Goal: Transaction & Acquisition: Purchase product/service

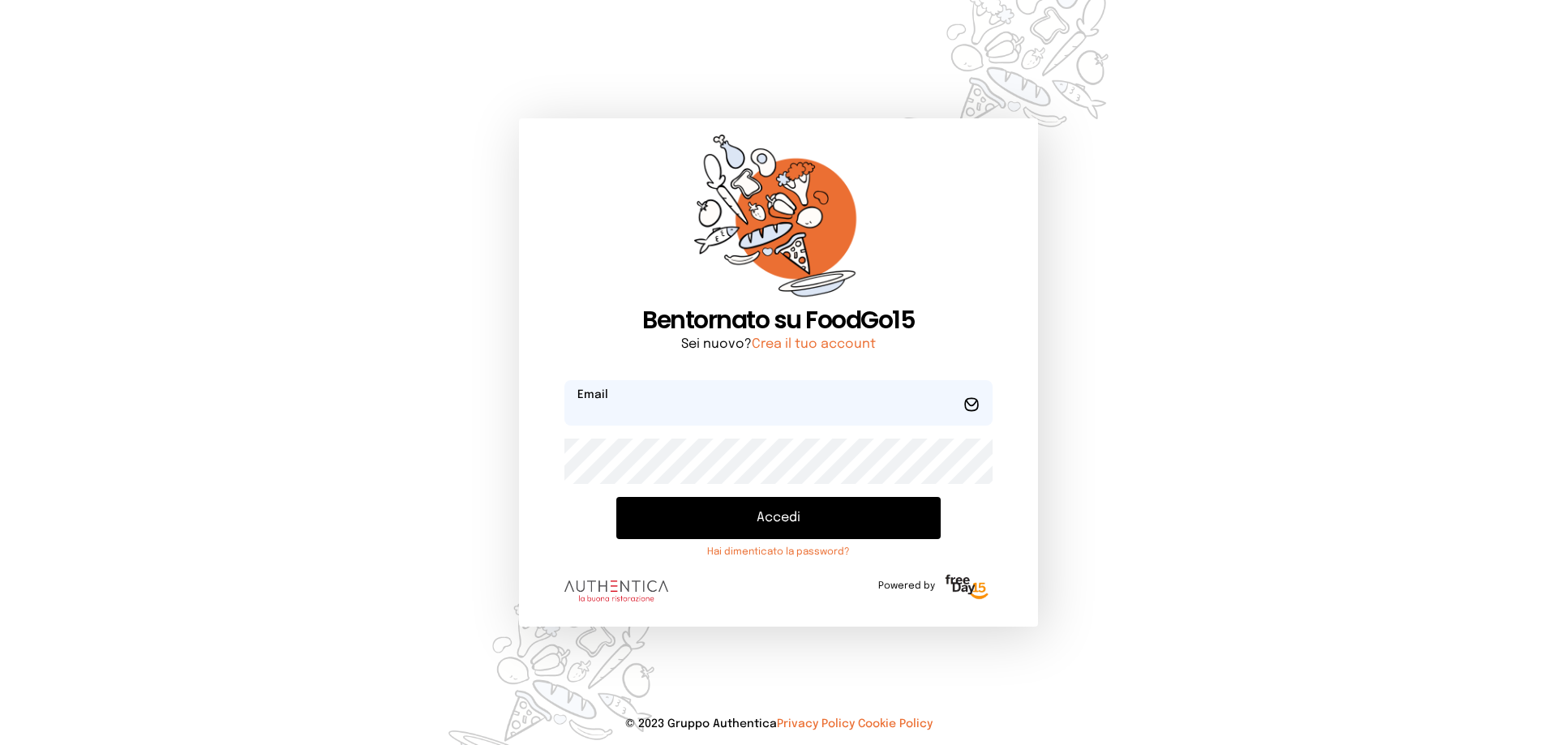
click at [652, 404] on input "email" at bounding box center [778, 402] width 428 height 45
type input "**********"
click at [616, 497] on button "Accedi" at bounding box center [778, 518] width 324 height 42
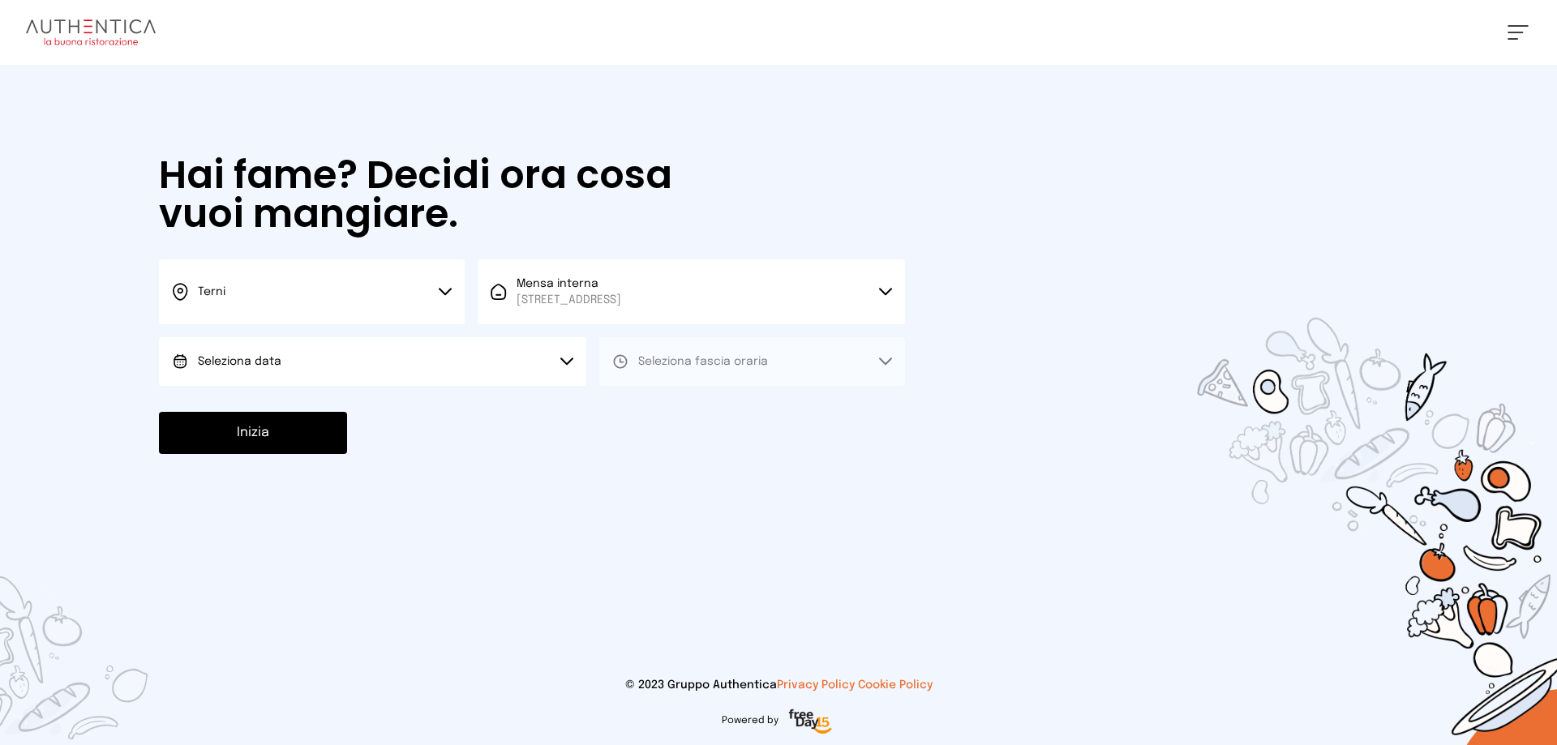
click at [380, 357] on button "Seleziona data" at bounding box center [372, 361] width 427 height 49
click at [328, 411] on li "[DATE], [DATE]" at bounding box center [372, 407] width 427 height 42
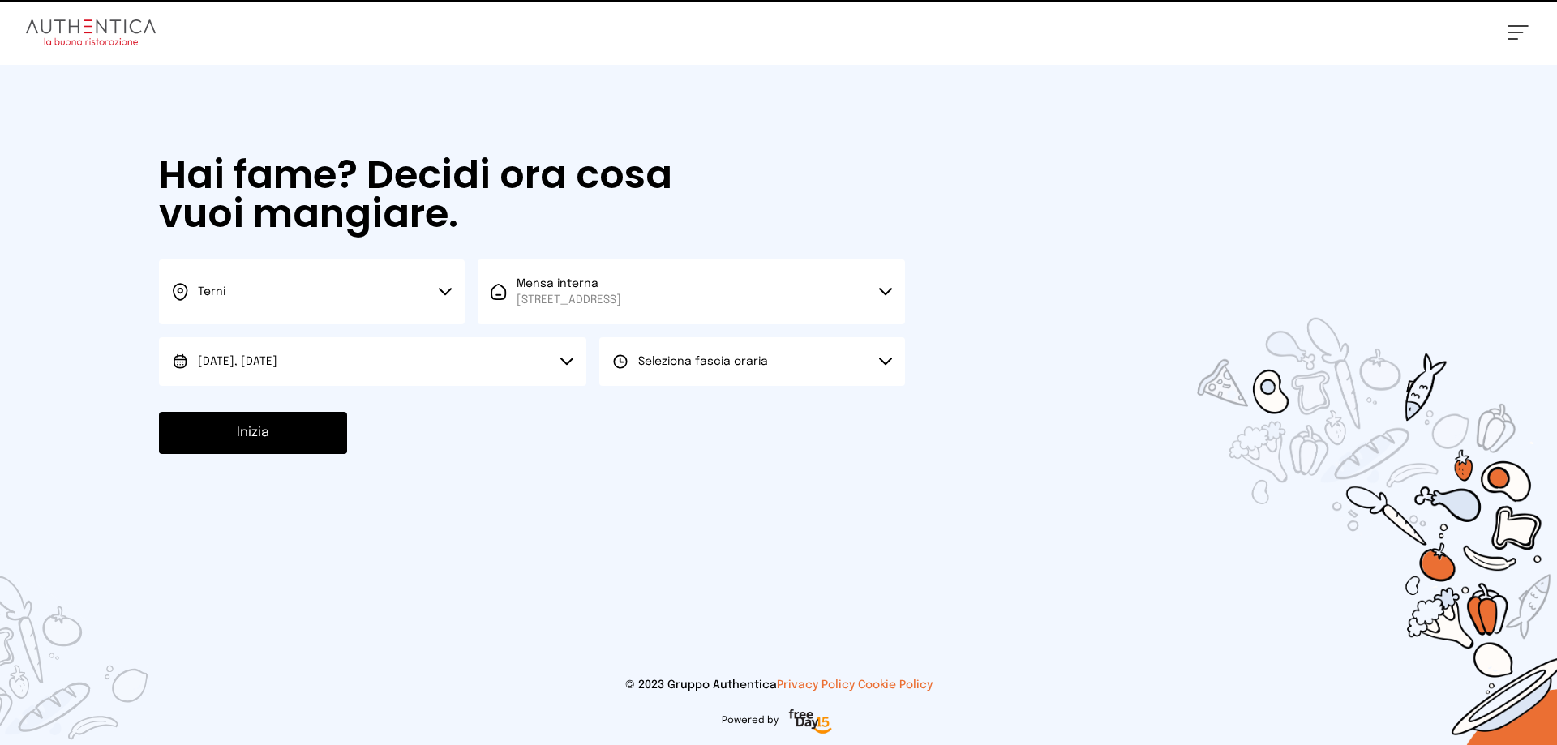
click at [736, 360] on span "Seleziona fascia oraria" at bounding box center [703, 361] width 130 height 11
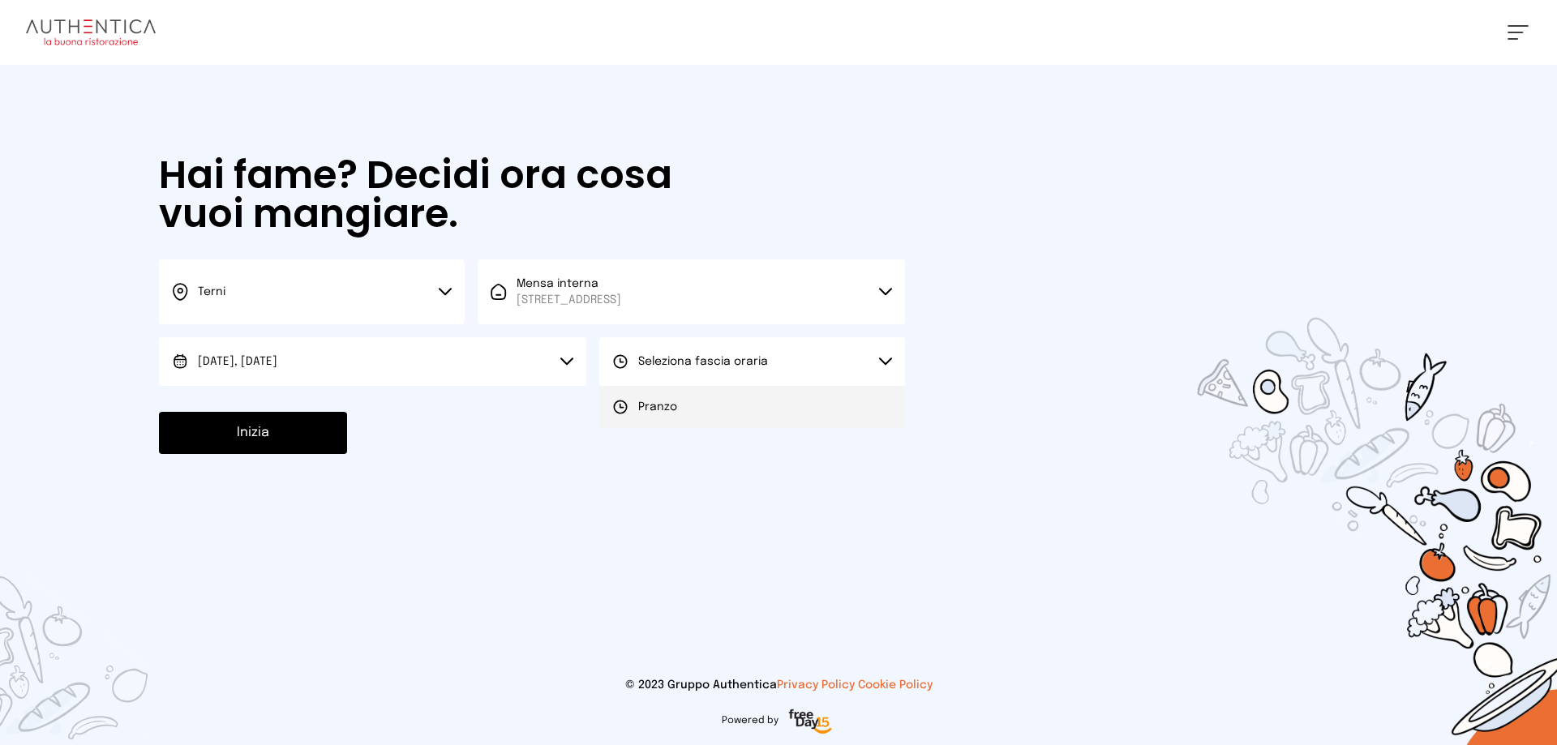
click at [717, 407] on li "Pranzo" at bounding box center [752, 407] width 306 height 42
click at [307, 418] on button "Inizia" at bounding box center [253, 433] width 188 height 42
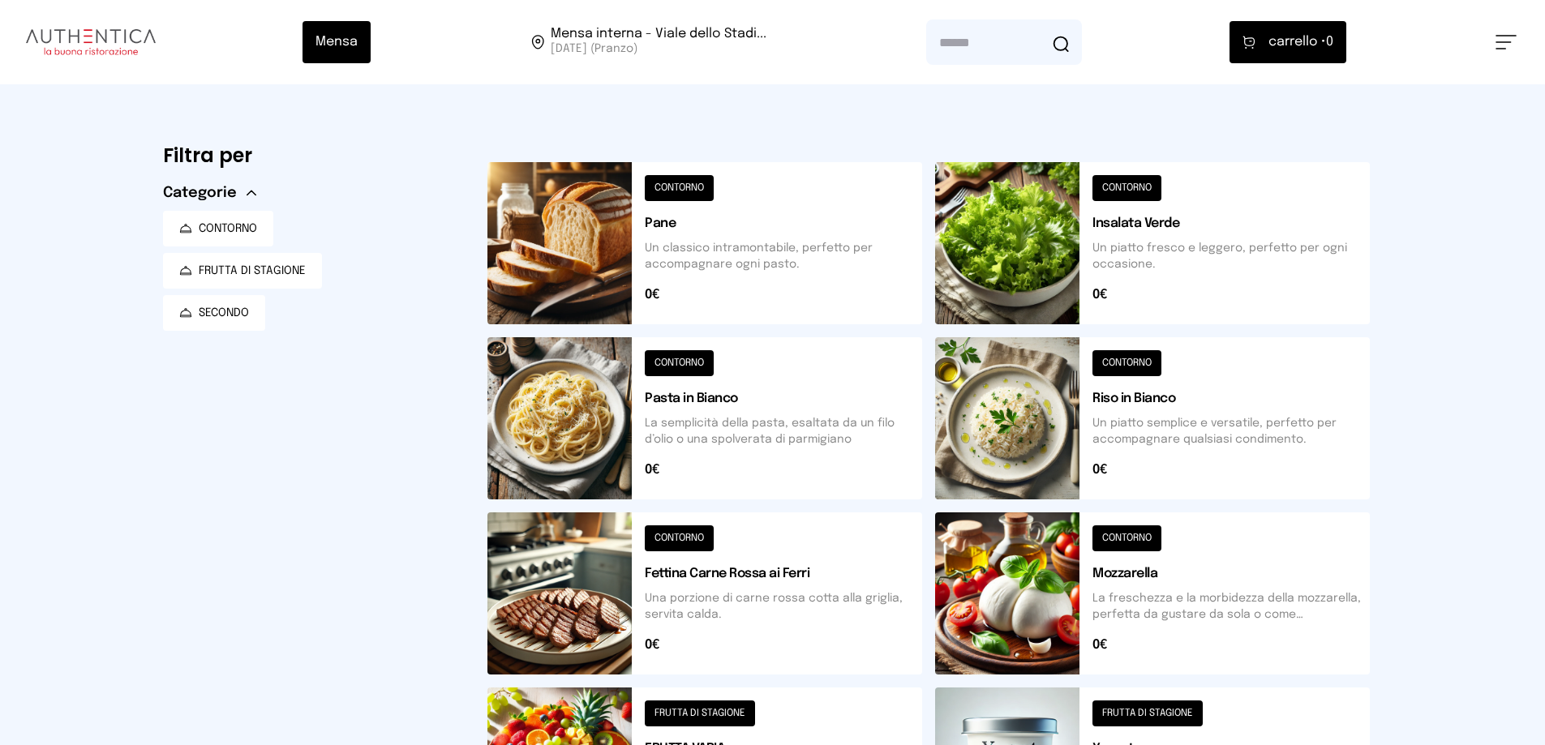
scroll to position [406, 0]
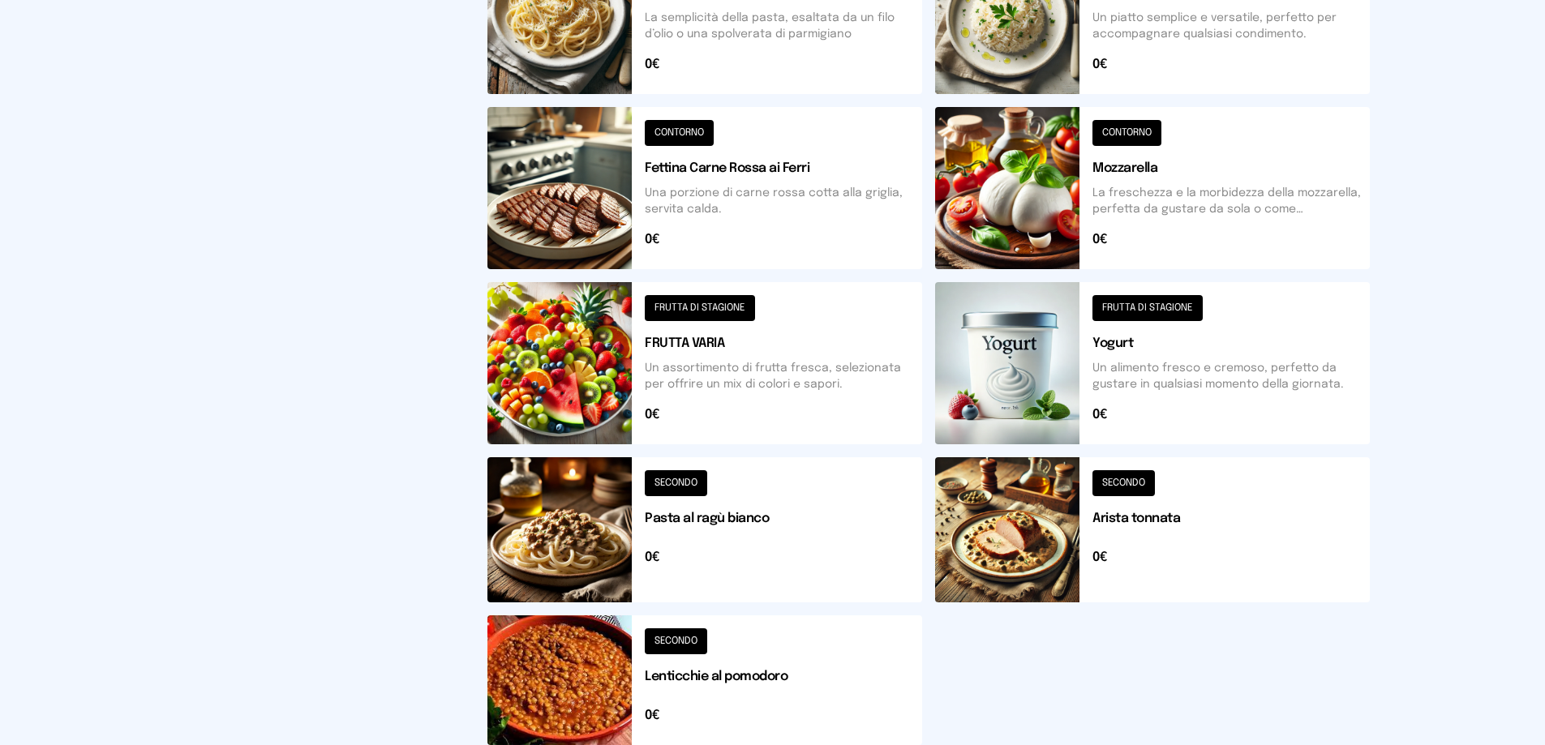
click at [1073, 530] on button at bounding box center [1152, 529] width 435 height 145
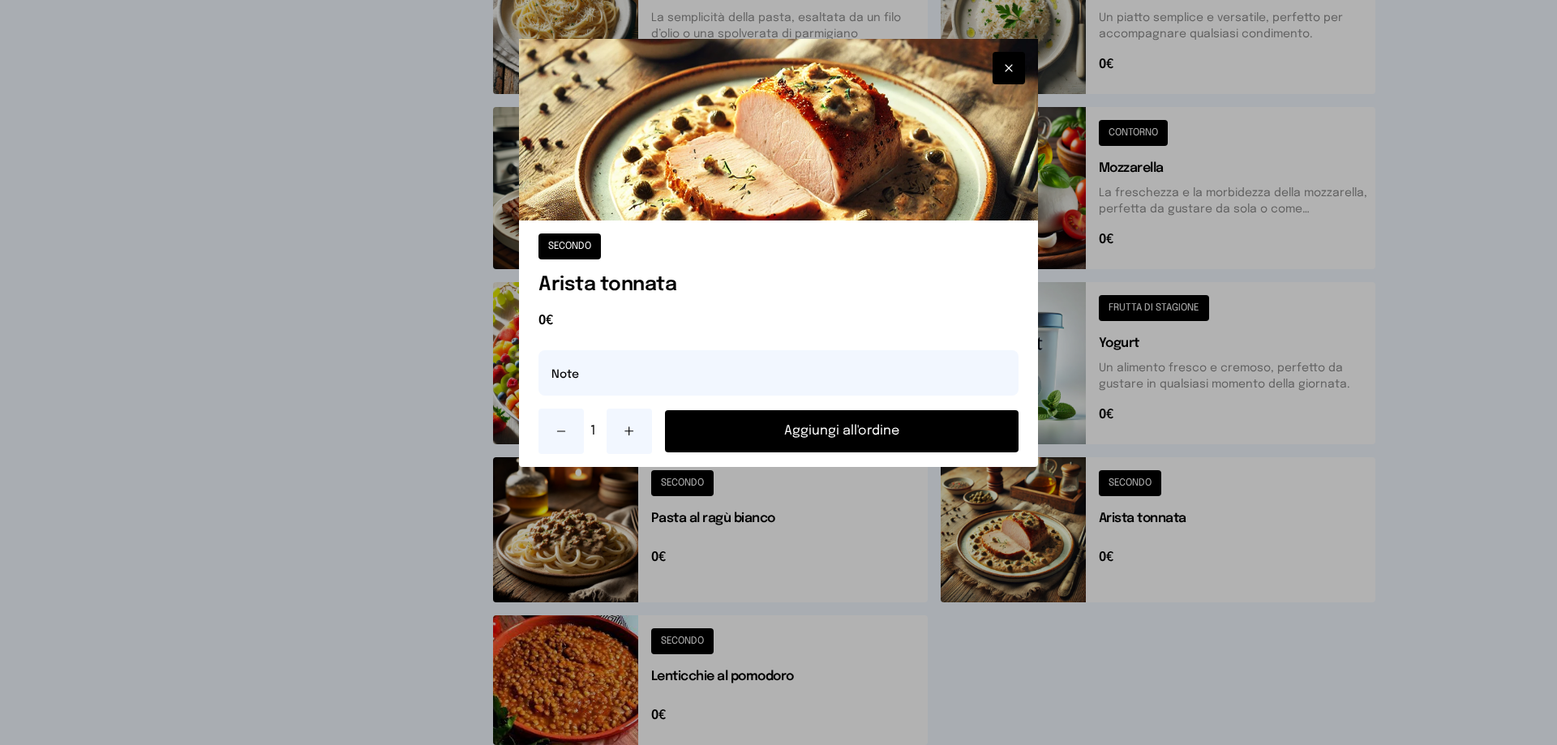
click at [917, 428] on button "Aggiungi all'ordine" at bounding box center [842, 431] width 354 height 42
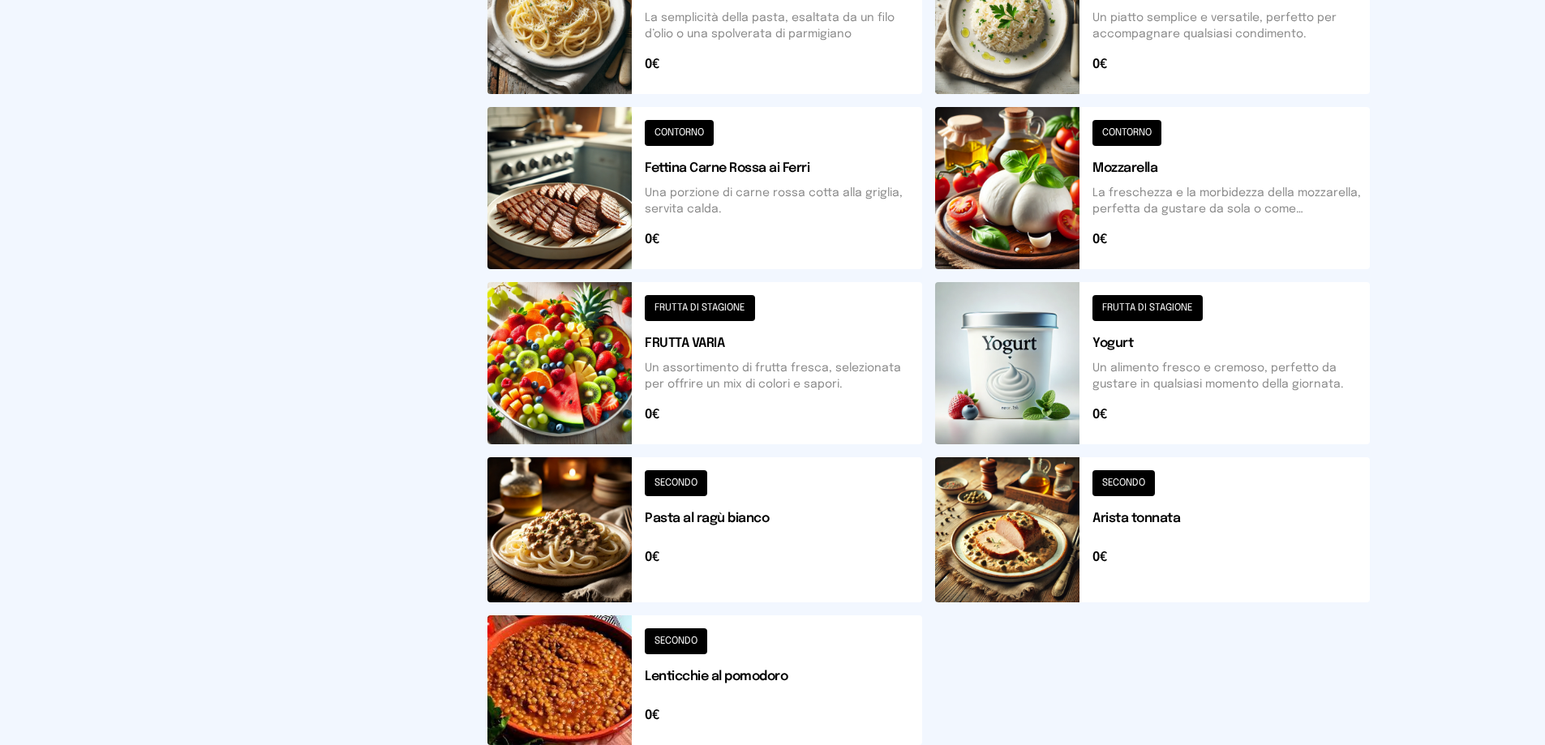
scroll to position [81, 0]
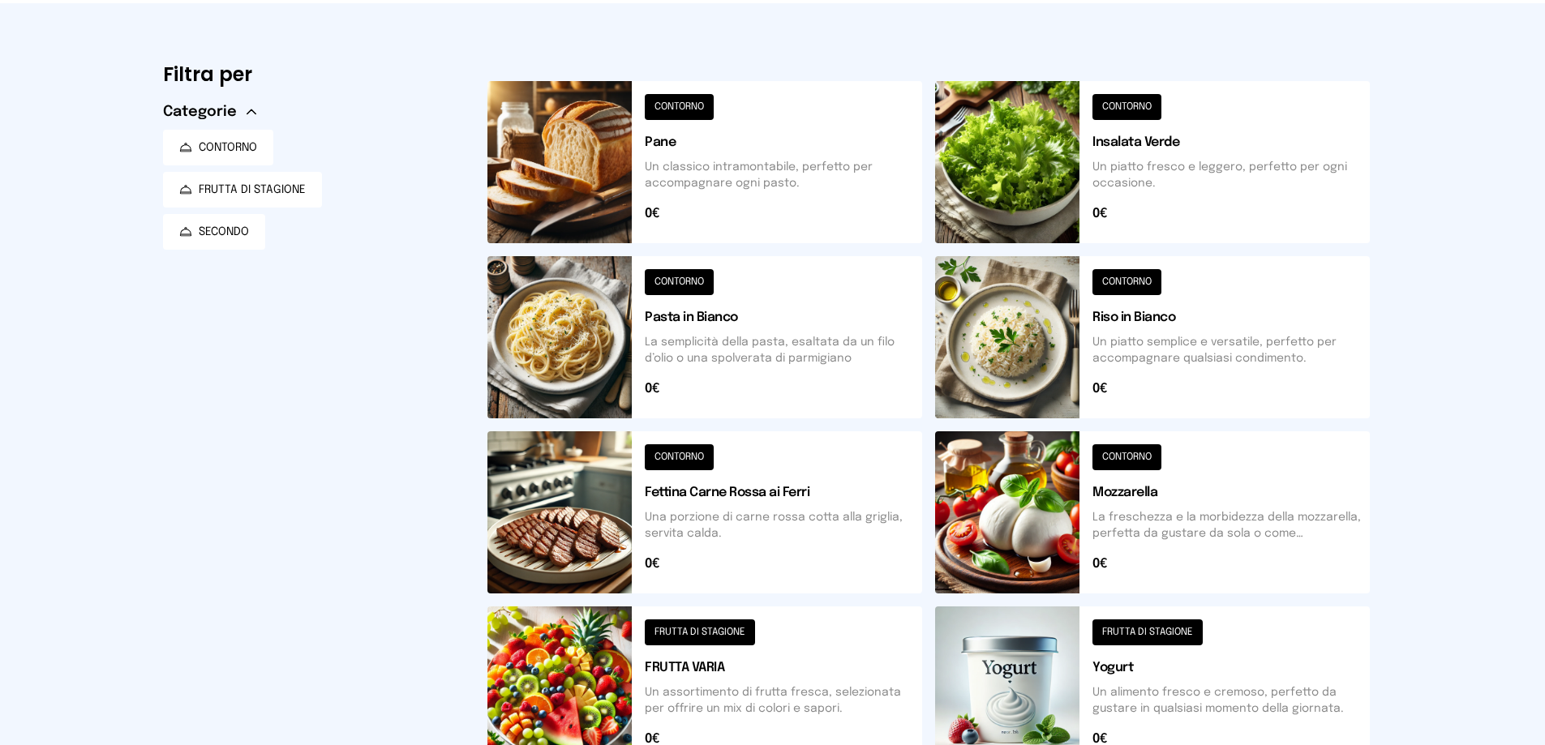
click at [1015, 348] on button at bounding box center [1152, 337] width 435 height 162
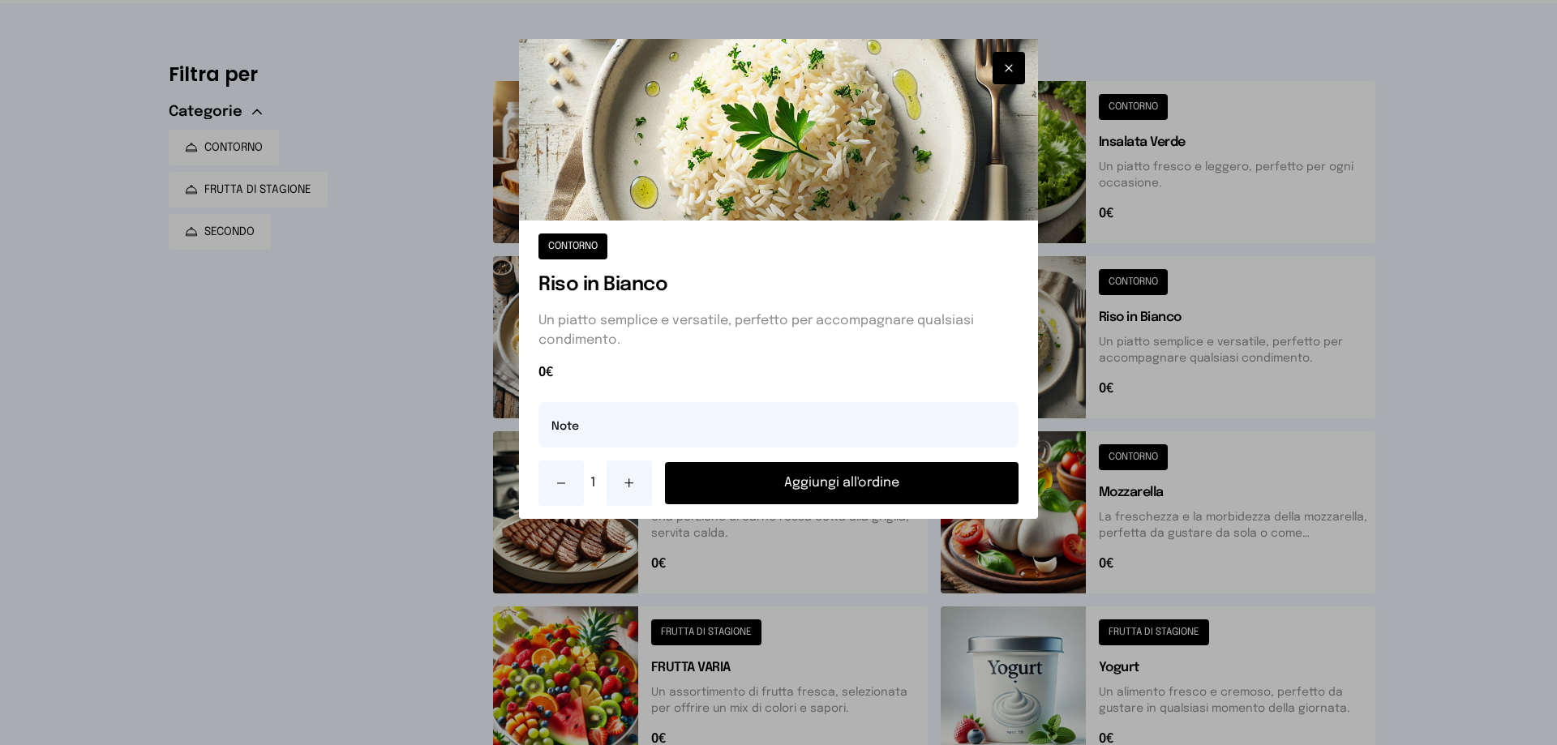
click at [881, 472] on button "Aggiungi all'ordine" at bounding box center [842, 483] width 354 height 42
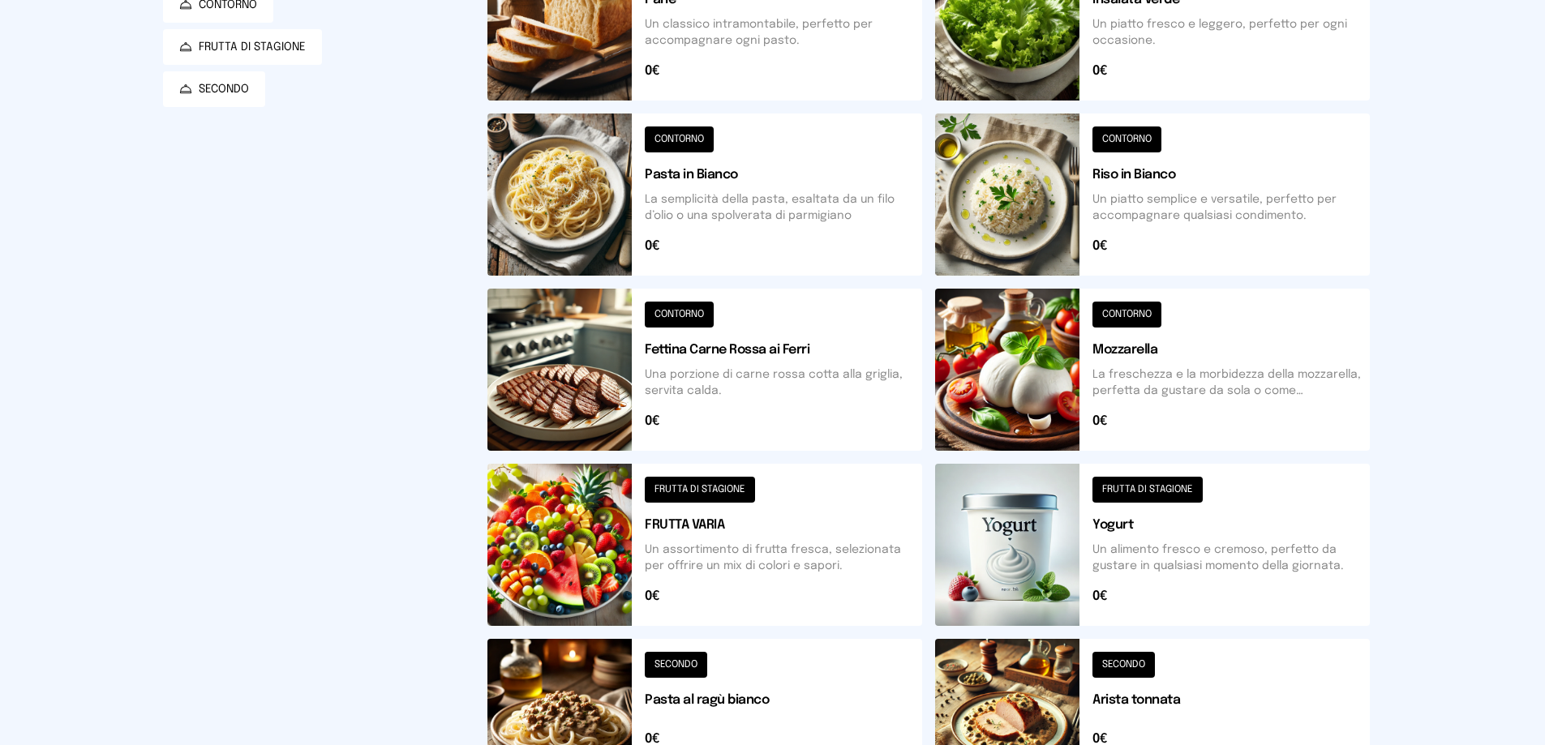
scroll to position [0, 0]
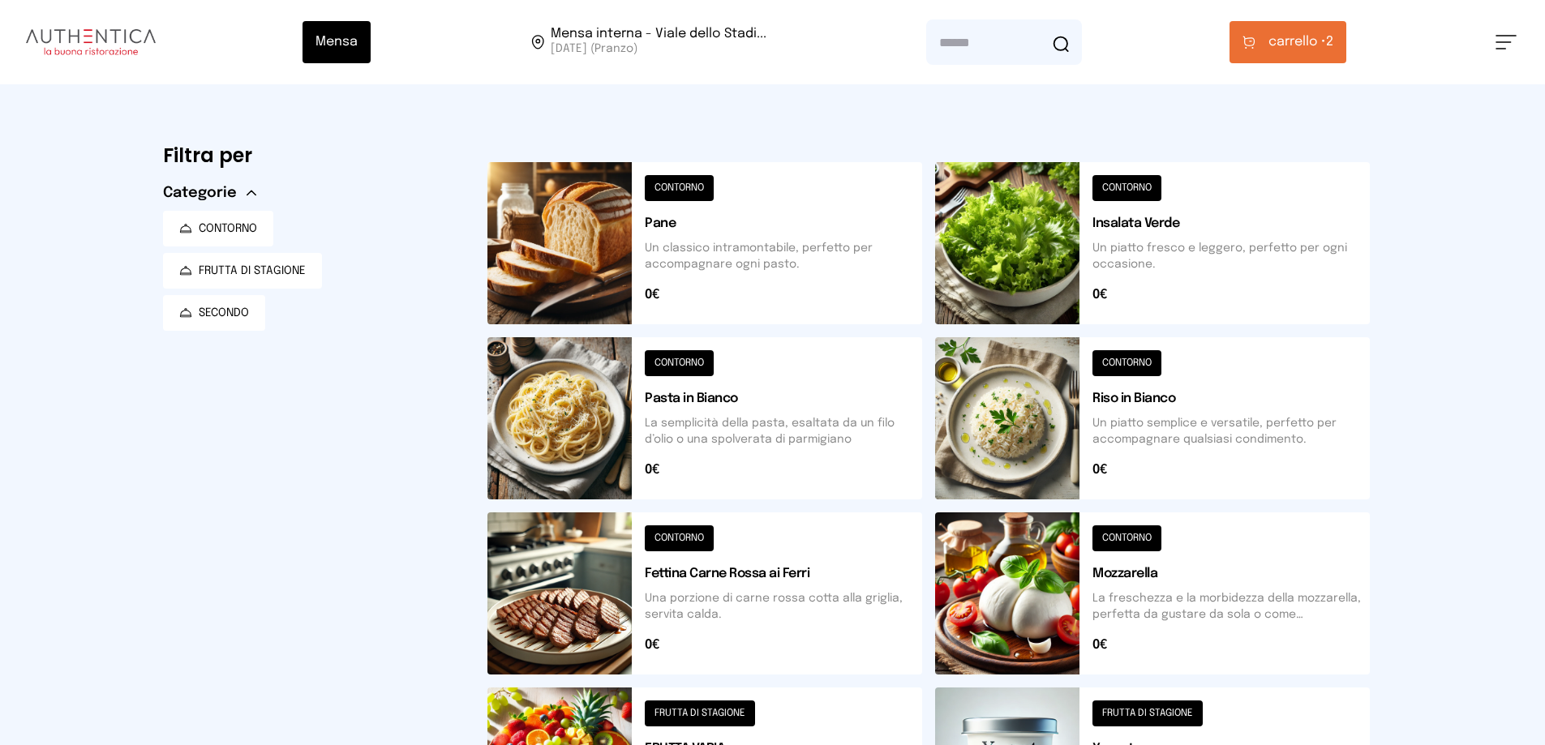
click at [986, 223] on button at bounding box center [1152, 243] width 435 height 162
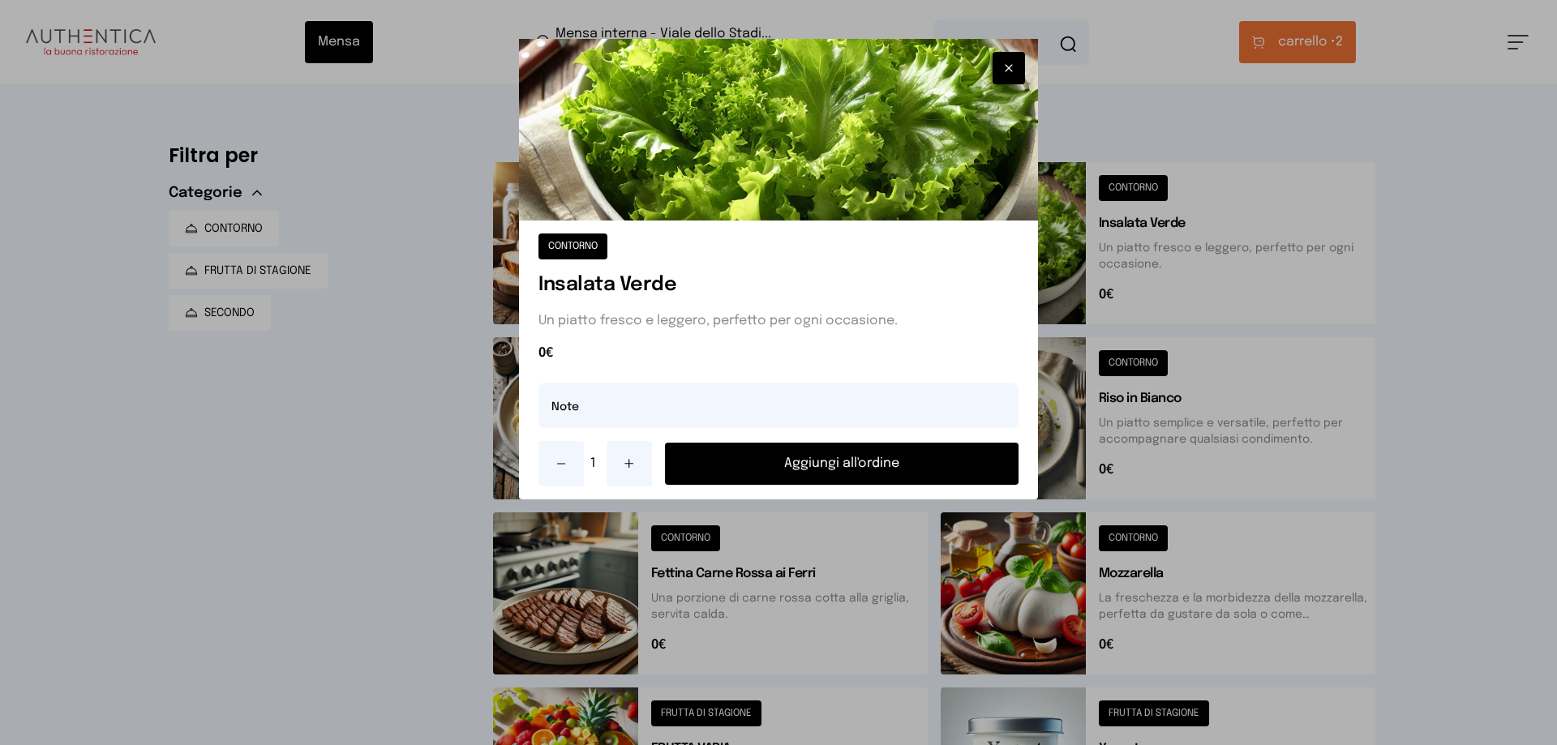
click at [865, 455] on button "Aggiungi all'ordine" at bounding box center [842, 464] width 354 height 42
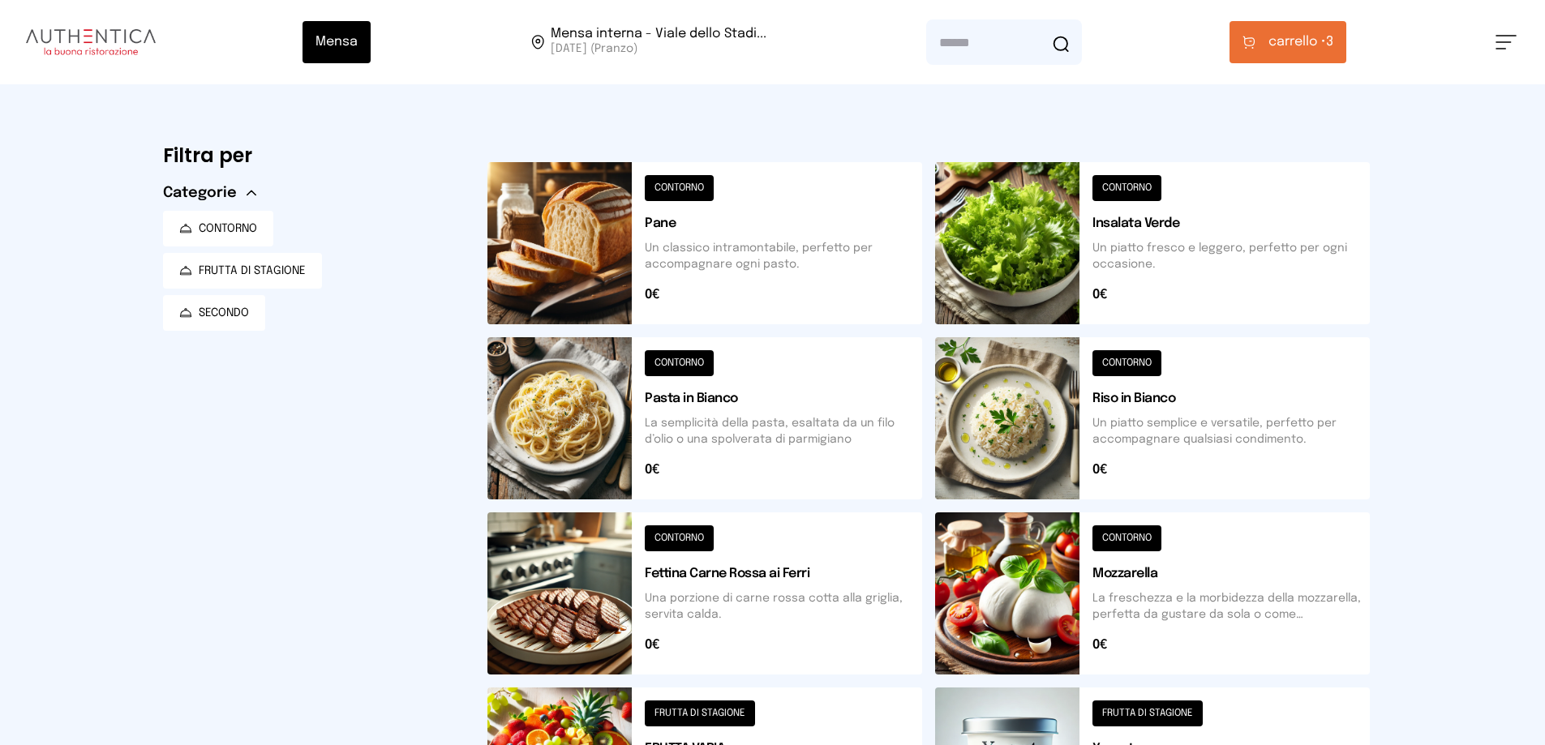
scroll to position [406, 0]
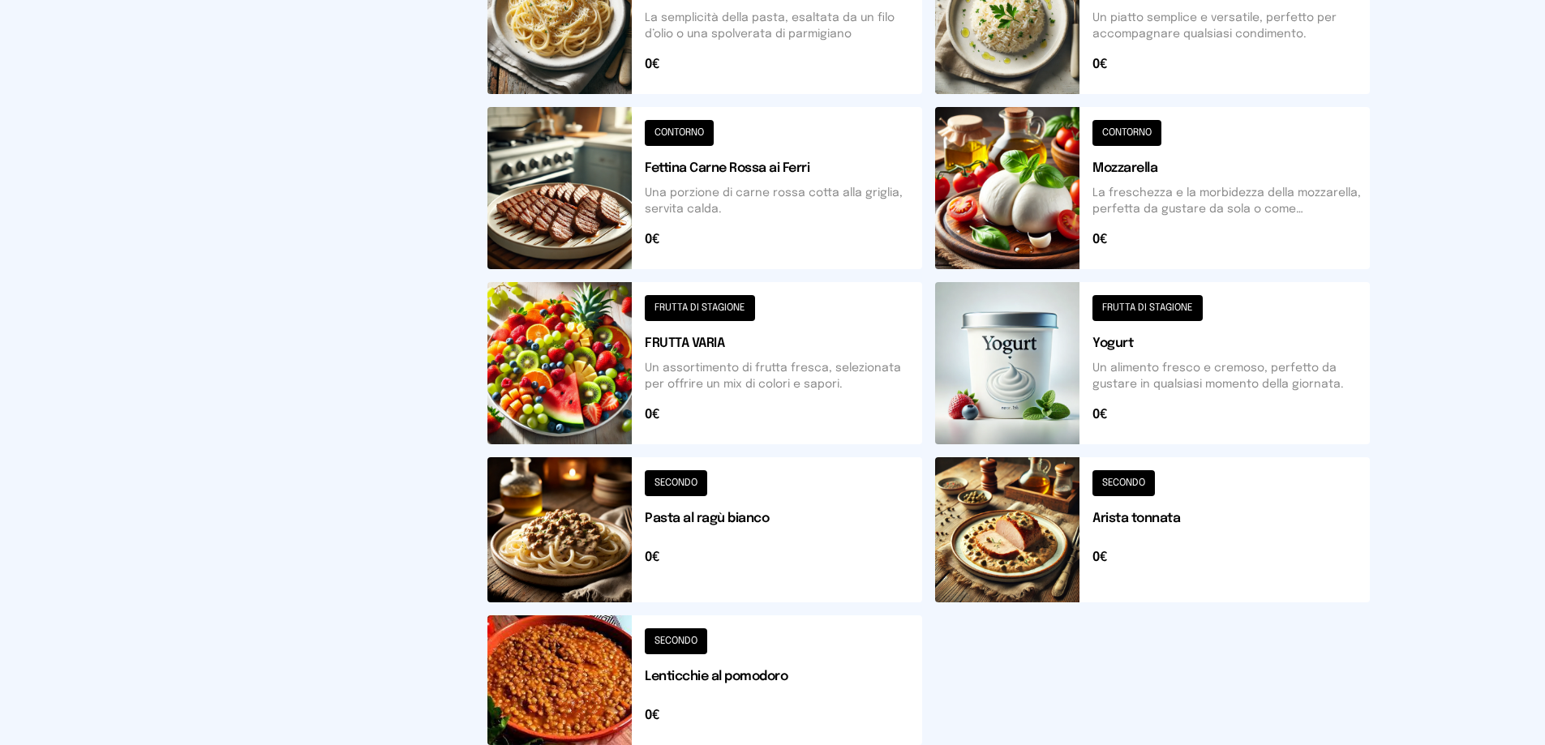
click at [1018, 380] on button at bounding box center [1152, 363] width 435 height 162
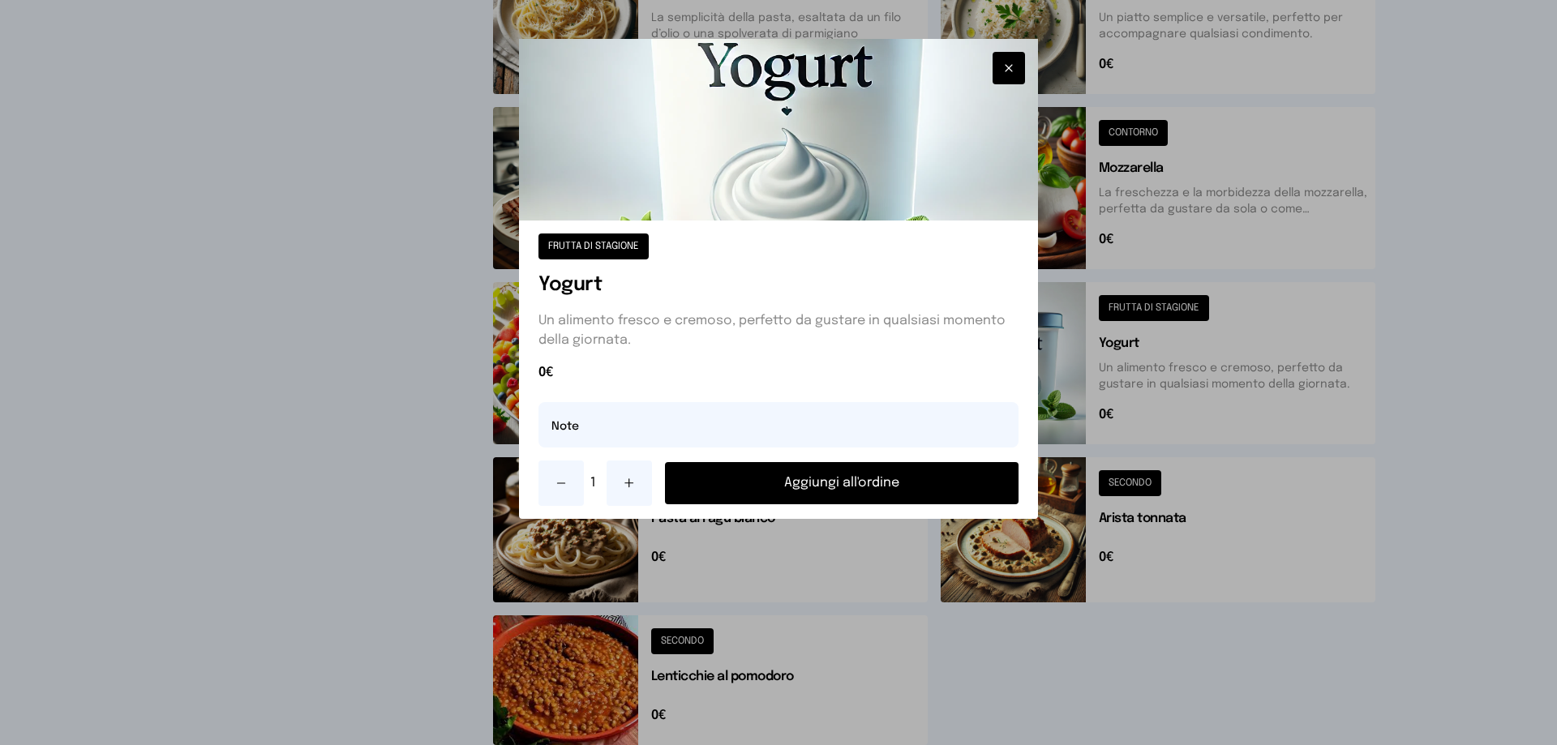
click at [898, 494] on button "Aggiungi all'ordine" at bounding box center [842, 483] width 354 height 42
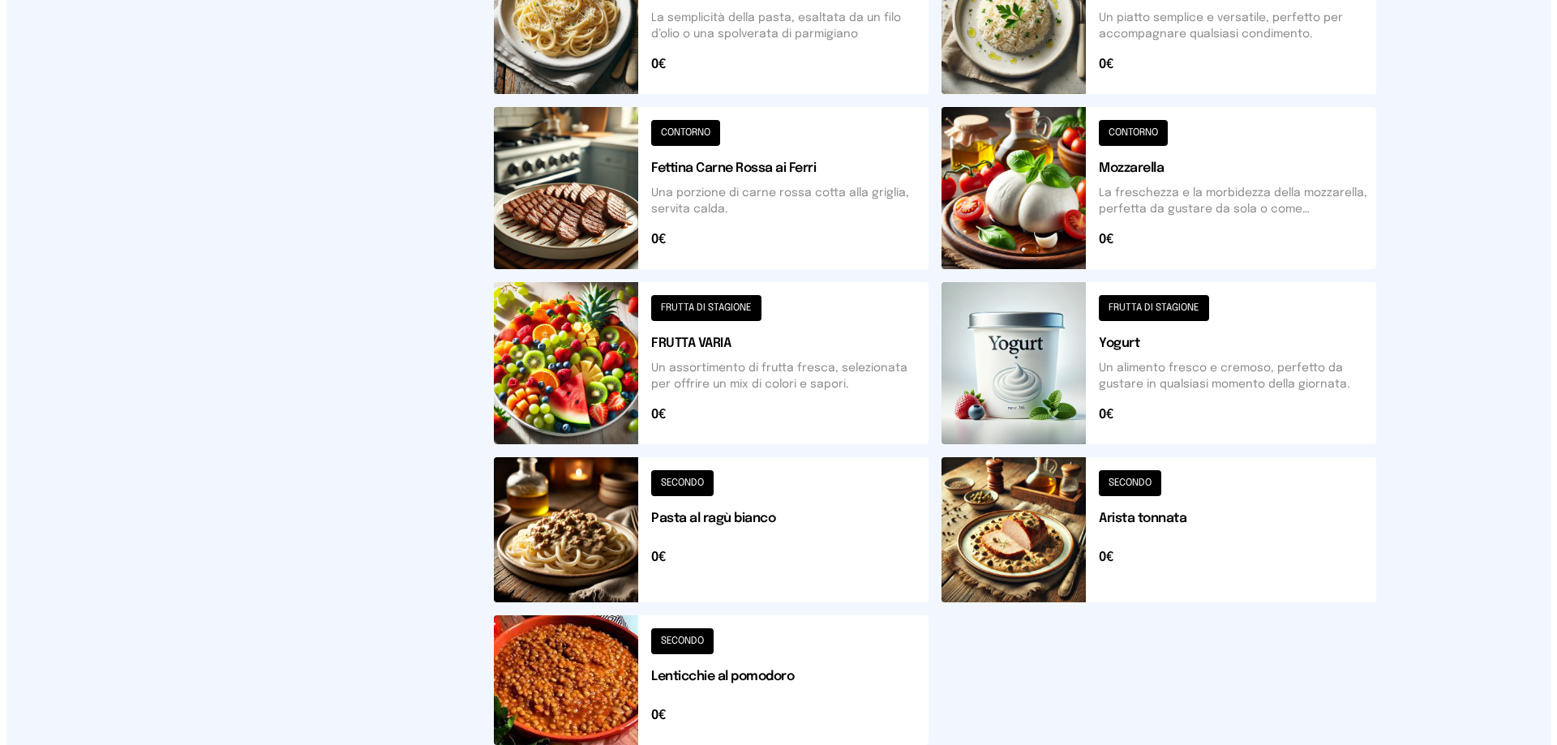
scroll to position [0, 0]
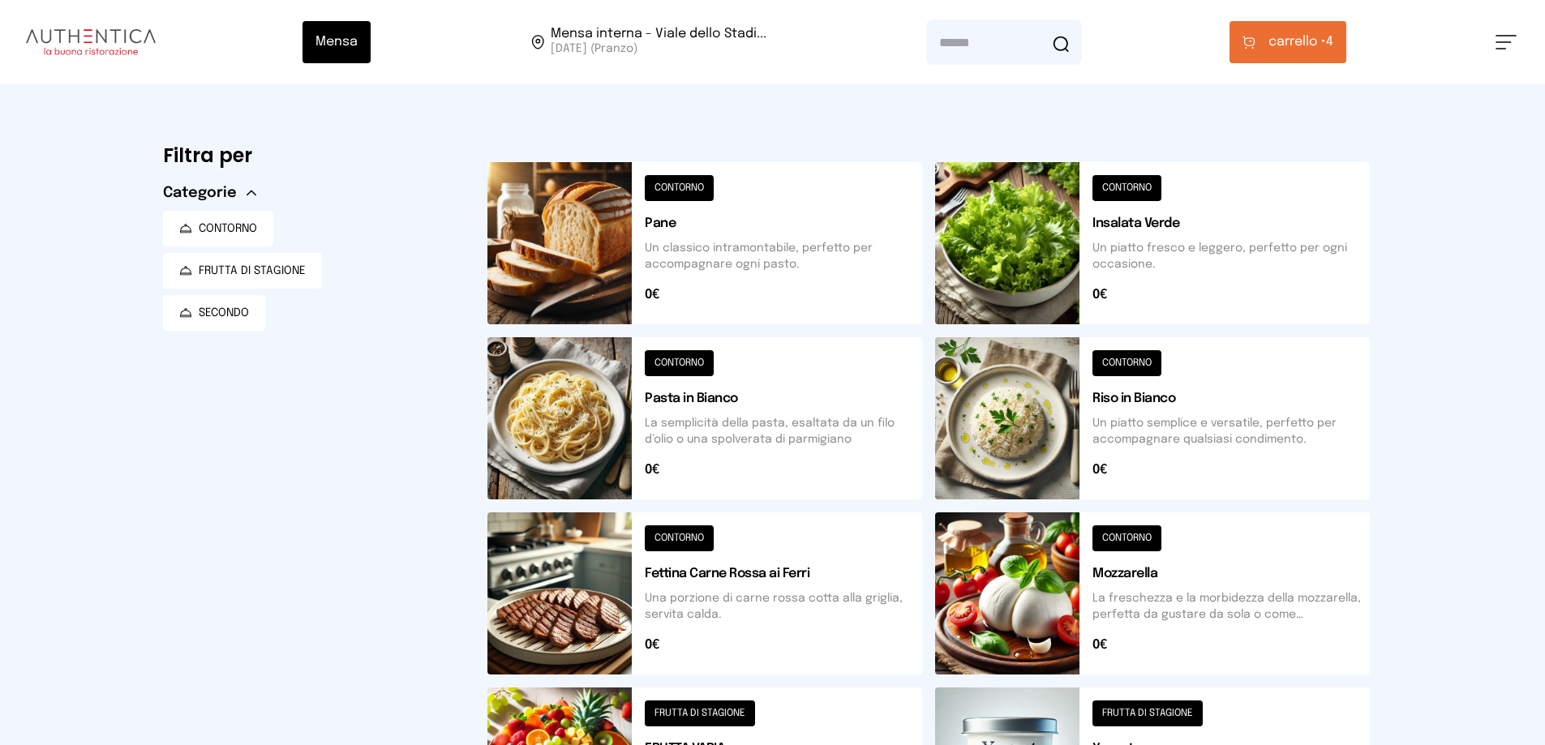
click at [1281, 37] on span "carrello •" at bounding box center [1297, 41] width 58 height 19
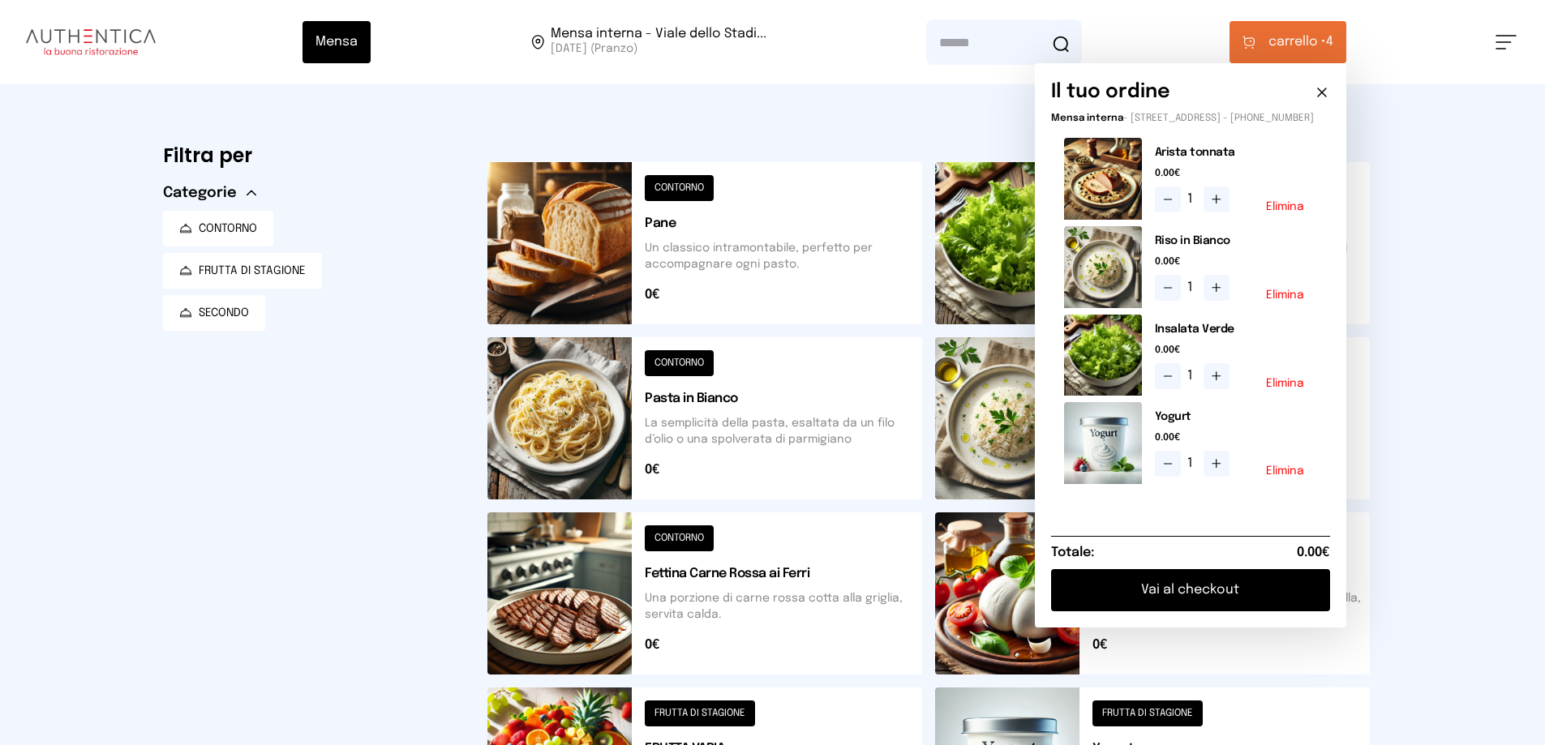
click at [1178, 612] on button "Vai al checkout" at bounding box center [1190, 590] width 279 height 42
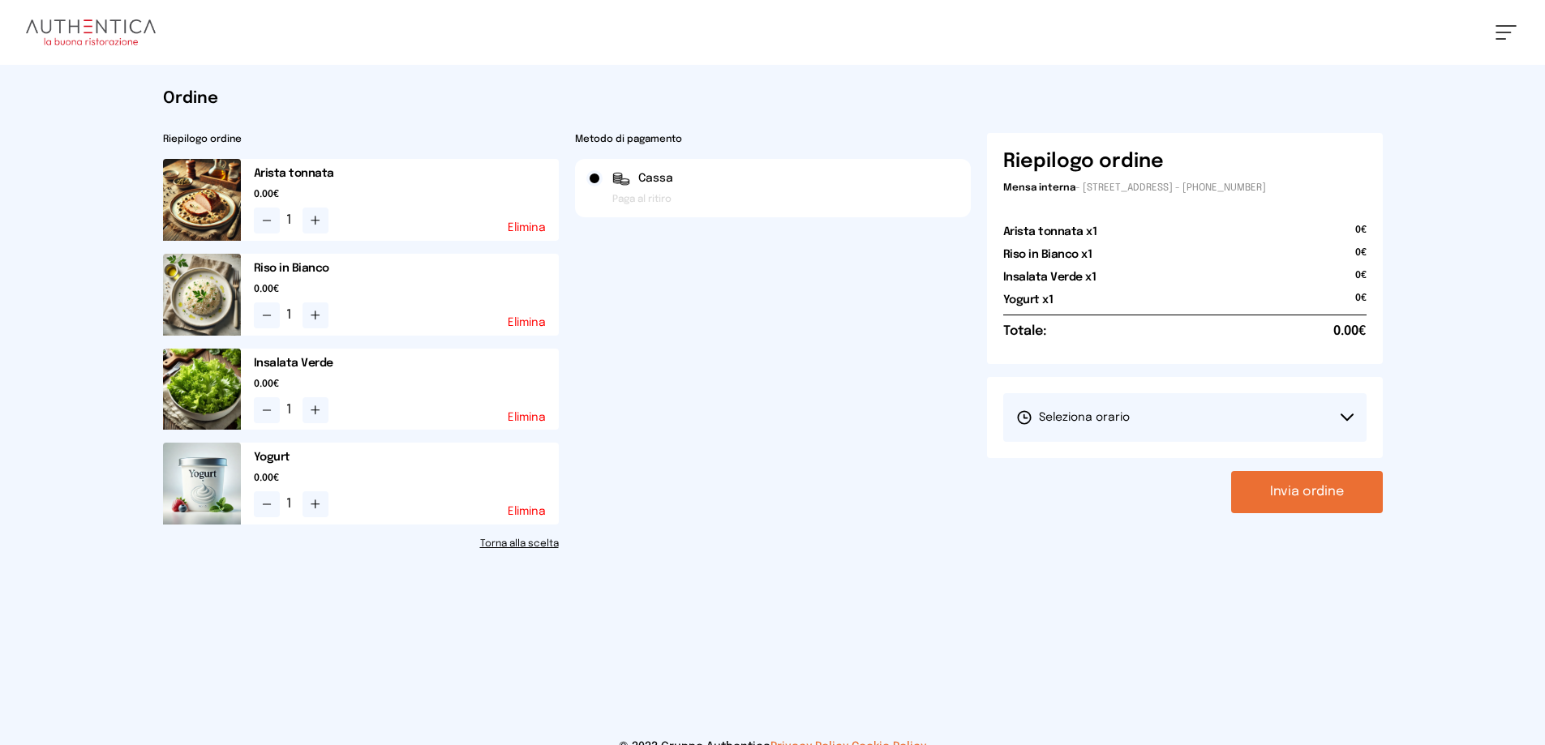
click at [1152, 414] on button "Seleziona orario" at bounding box center [1184, 417] width 363 height 49
click at [1054, 470] on span "1° Turno (13:00 - 15:00)" at bounding box center [1077, 463] width 122 height 16
click at [1337, 501] on button "Invia ordine" at bounding box center [1307, 492] width 152 height 42
